Goal: Transaction & Acquisition: Purchase product/service

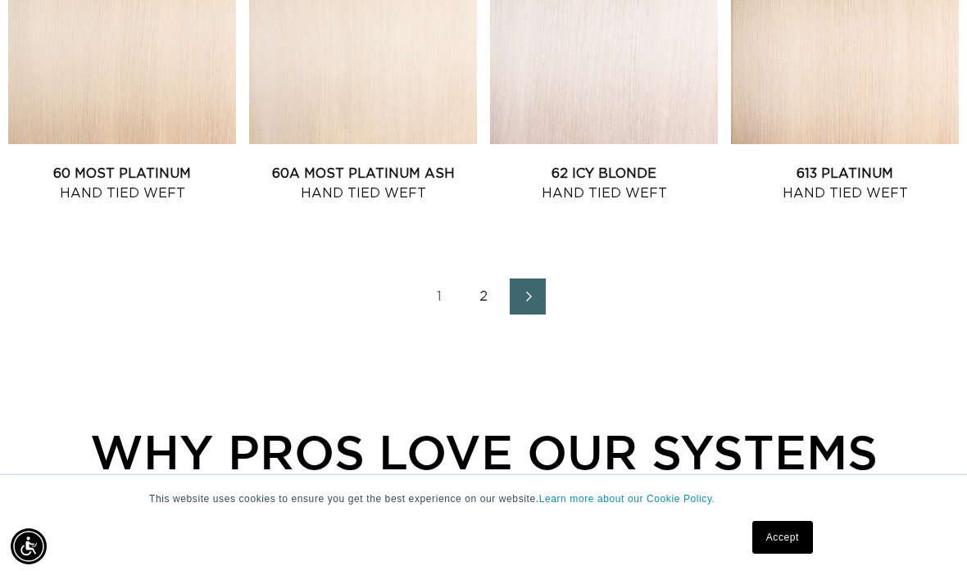
scroll to position [2062, 0]
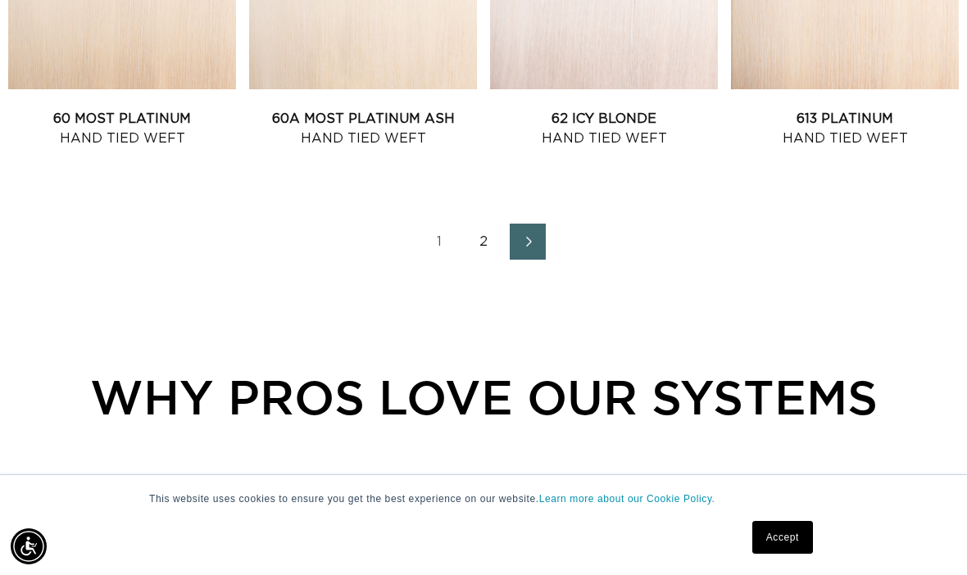
click at [527, 237] on icon "Next page" at bounding box center [529, 242] width 6 height 10
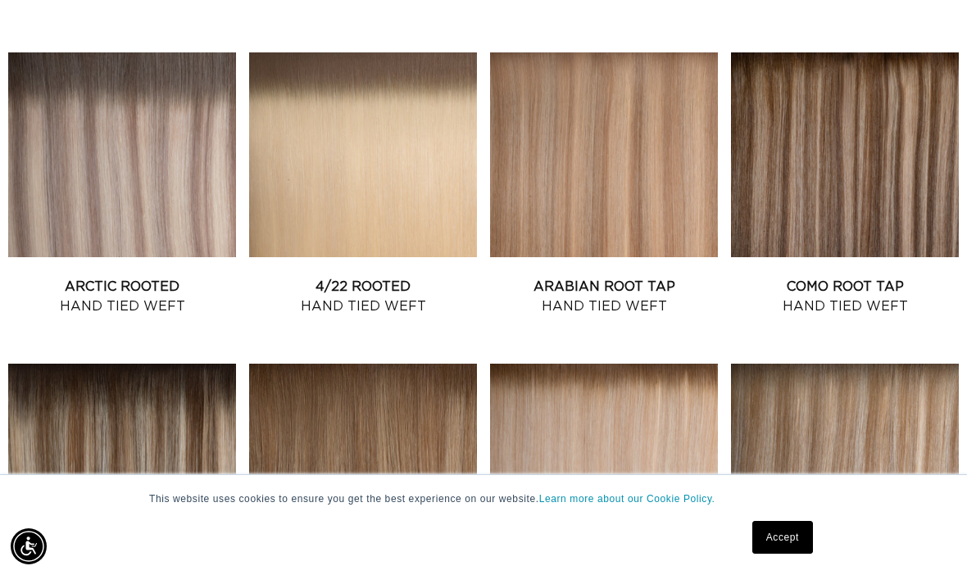
scroll to position [0, 851]
click at [128, 277] on link "Arctic Rooted Hand Tied Weft" at bounding box center [122, 296] width 228 height 39
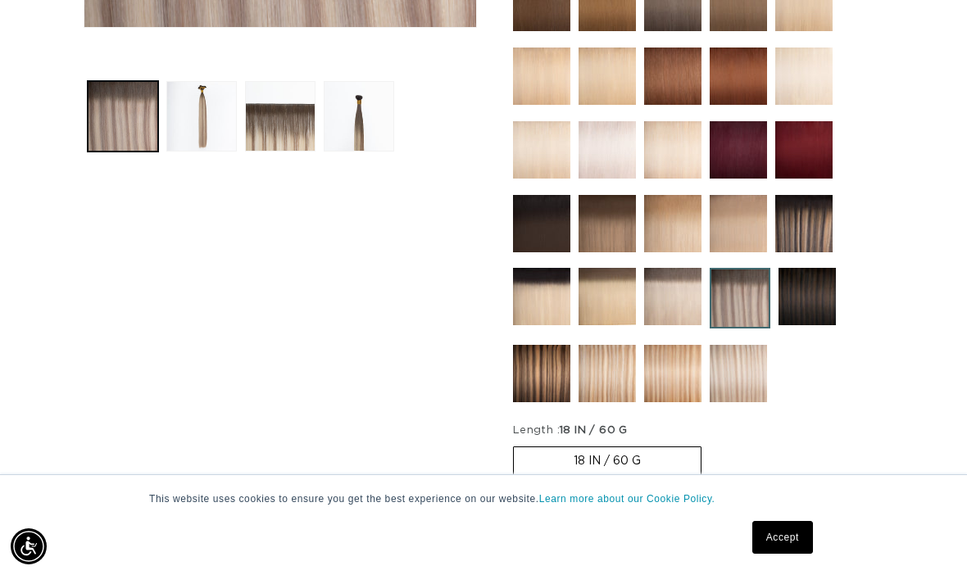
scroll to position [0, 1701]
click at [747, 280] on img at bounding box center [740, 298] width 61 height 61
